Goal: Transaction & Acquisition: Book appointment/travel/reservation

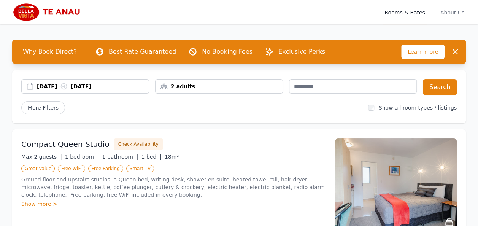
click at [31, 89] on div "[DATE] [DATE]" at bounding box center [85, 86] width 127 height 8
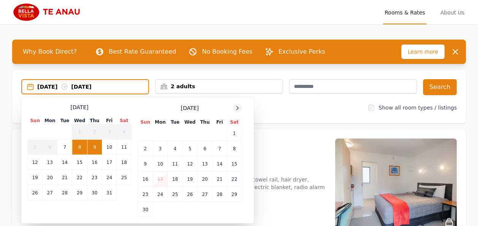
click at [237, 108] on icon at bounding box center [237, 108] width 6 height 6
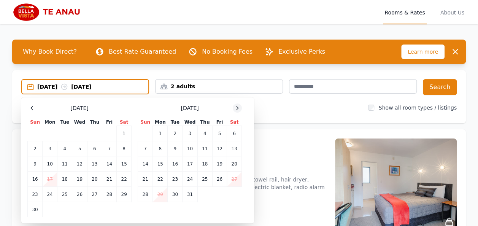
click at [237, 108] on icon at bounding box center [237, 108] width 6 height 6
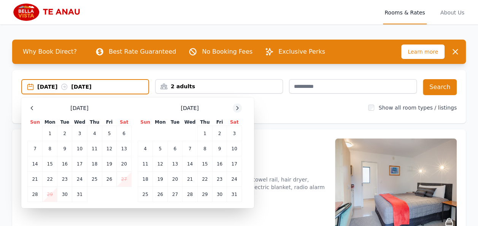
click at [237, 108] on icon at bounding box center [237, 108] width 6 height 6
click at [163, 146] on td "9" at bounding box center [160, 148] width 15 height 15
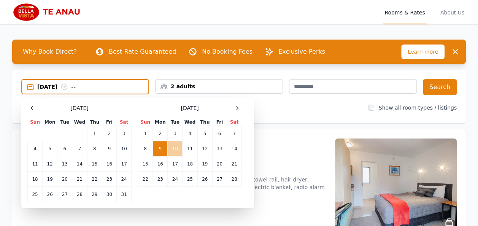
click at [174, 149] on td "10" at bounding box center [175, 148] width 15 height 15
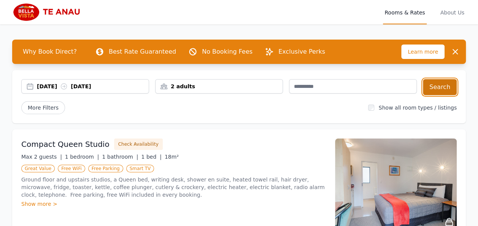
click at [443, 89] on button "Search" at bounding box center [440, 87] width 34 height 16
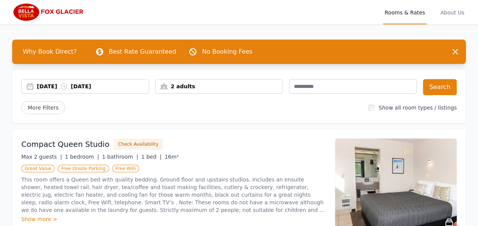
click at [30, 87] on div "[DATE] [DATE]" at bounding box center [85, 86] width 127 height 8
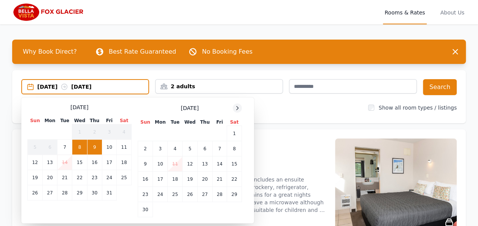
click at [237, 109] on icon at bounding box center [237, 107] width 2 height 3
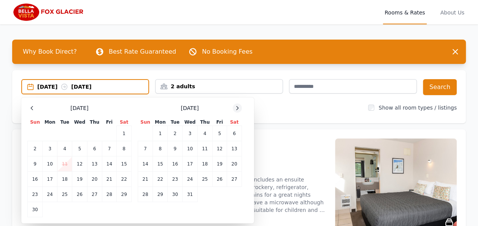
click at [237, 109] on icon at bounding box center [237, 107] width 2 height 3
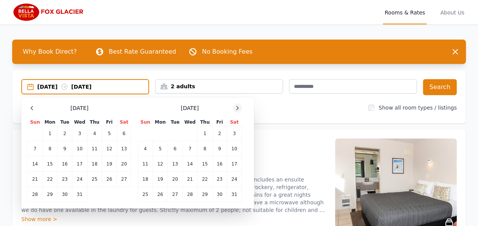
click at [237, 109] on icon at bounding box center [237, 107] width 2 height 3
click at [190, 151] on td "11" at bounding box center [189, 148] width 15 height 15
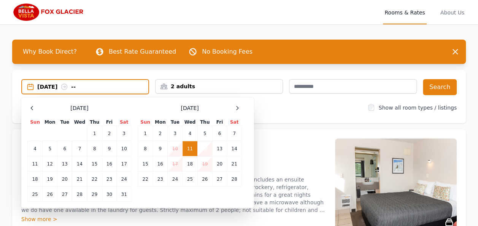
click at [207, 150] on td "12" at bounding box center [204, 148] width 15 height 15
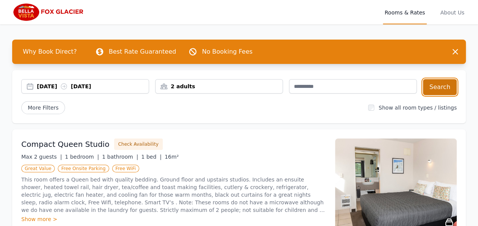
click at [442, 88] on button "Search" at bounding box center [440, 87] width 34 height 16
